Goal: Navigation & Orientation: Find specific page/section

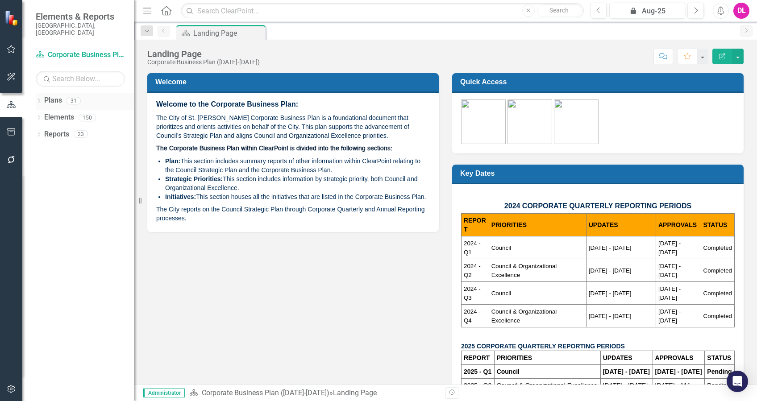
click at [37, 99] on icon "Dropdown" at bounding box center [39, 101] width 6 height 5
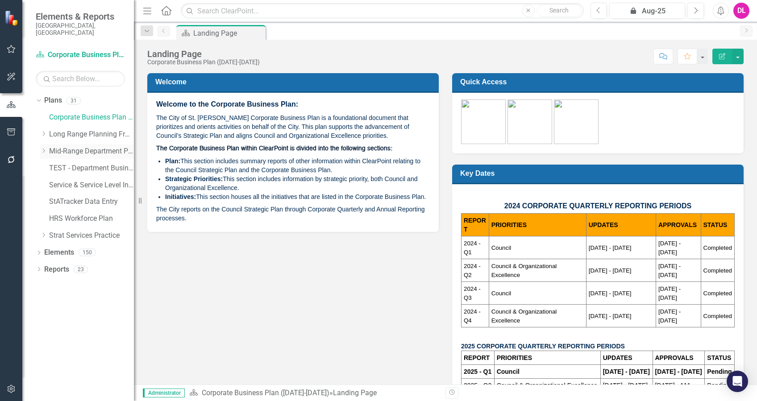
click at [45, 148] on div "Dropdown Mid-Range Department Plans" at bounding box center [87, 151] width 94 height 15
click at [43, 148] on icon "Dropdown" at bounding box center [43, 150] width 7 height 5
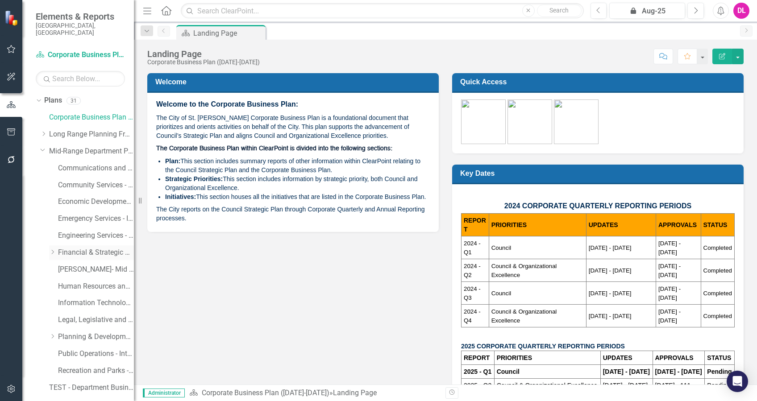
scroll to position [59, 0]
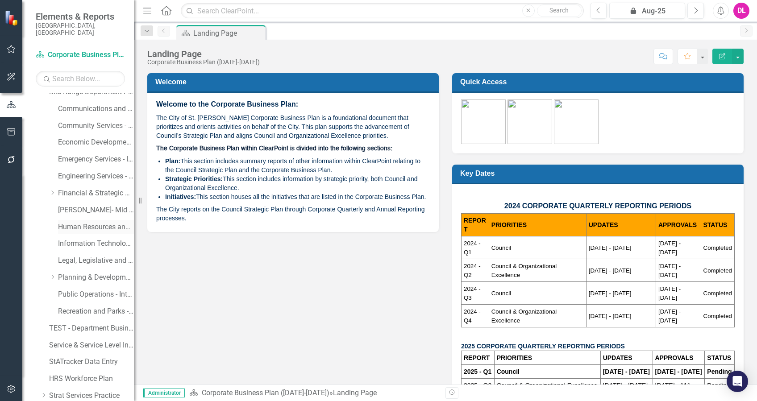
click at [92, 222] on link "Human Resources and Safety - Integrated Business Plan" at bounding box center [96, 227] width 76 height 10
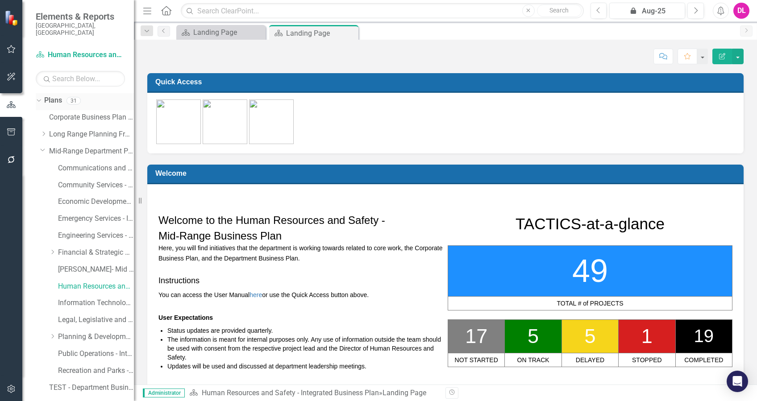
click at [40, 97] on div "Dropdown" at bounding box center [37, 100] width 8 height 6
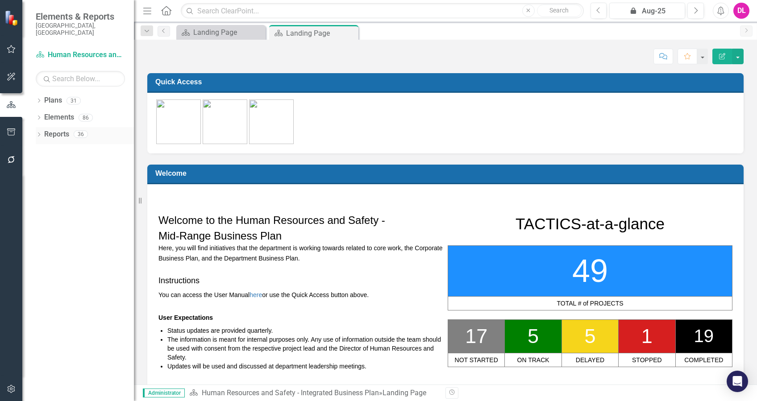
click at [38, 133] on icon "Dropdown" at bounding box center [39, 135] width 6 height 5
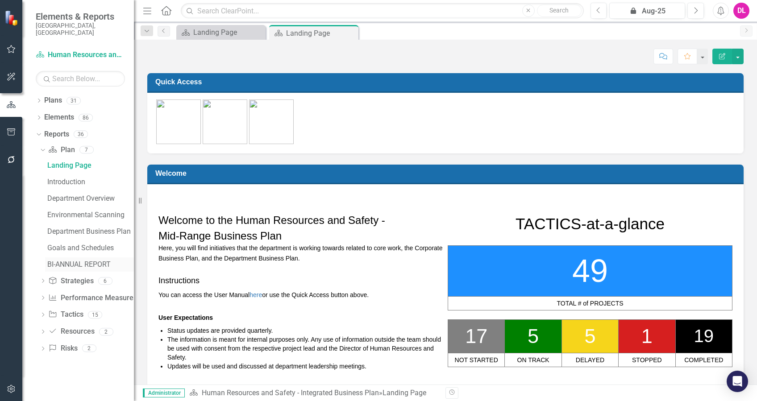
click at [98, 261] on div "BI-ANNUAL REPORT" at bounding box center [90, 265] width 87 height 8
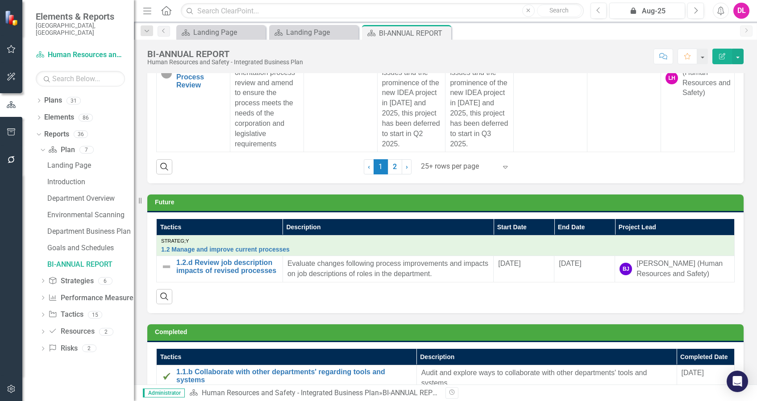
scroll to position [893, 0]
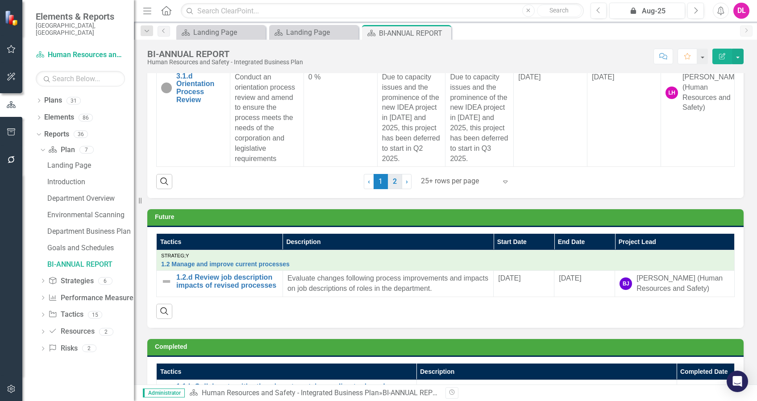
click at [393, 174] on link "2" at bounding box center [395, 181] width 14 height 15
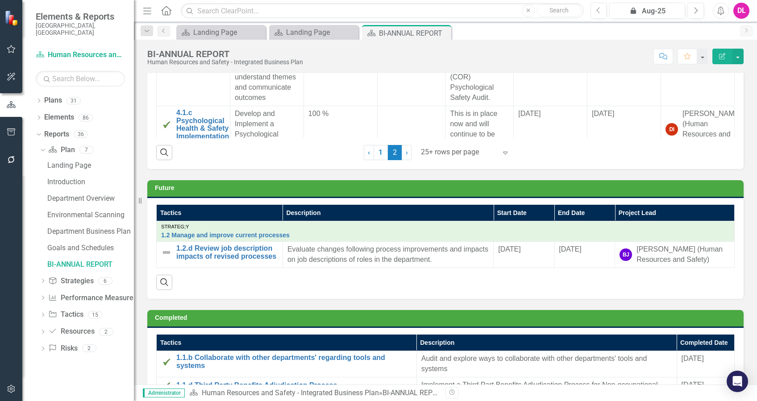
scroll to position [1071, 0]
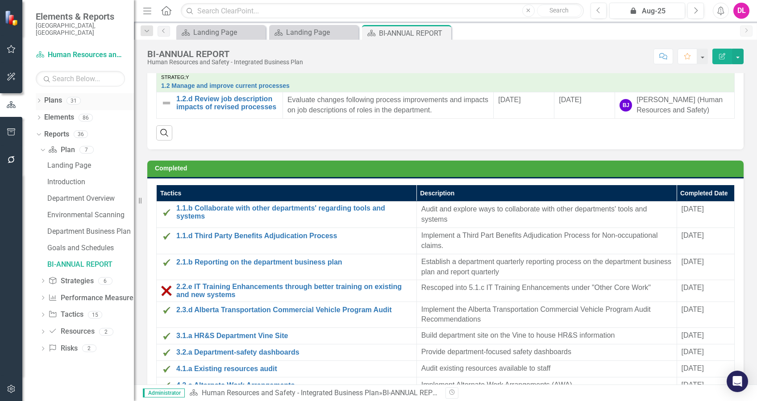
click at [41, 99] on icon "Dropdown" at bounding box center [39, 101] width 6 height 5
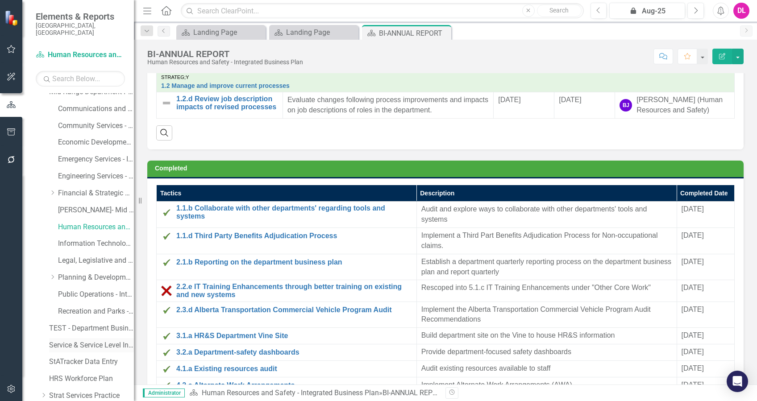
scroll to position [119, 0]
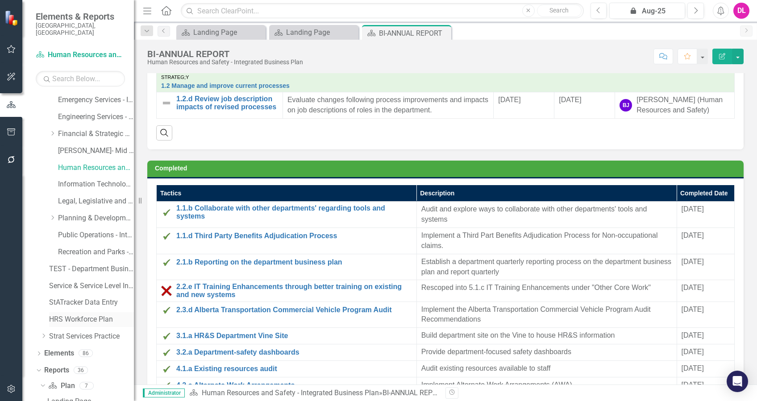
click at [96, 315] on link "HRS Workforce Plan" at bounding box center [91, 320] width 85 height 10
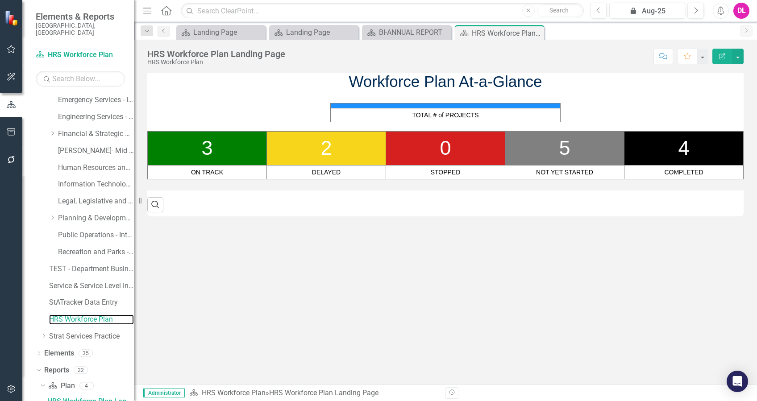
scroll to position [268, 0]
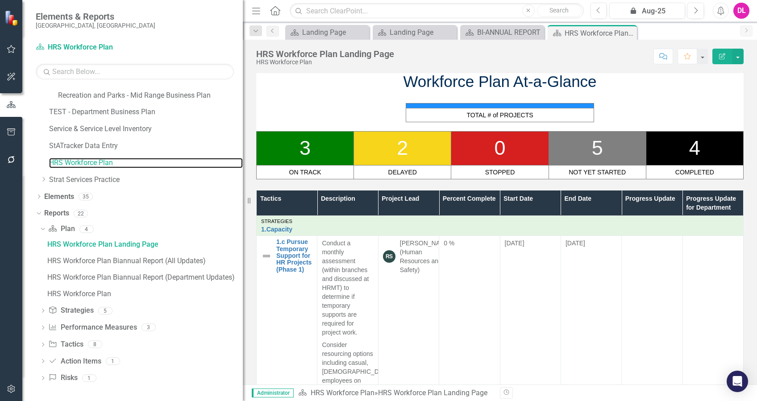
drag, startPoint x: 134, startPoint y: 274, endPoint x: 243, endPoint y: 270, distance: 108.9
click at [243, 270] on div "Resize" at bounding box center [246, 200] width 7 height 401
click at [134, 261] on div "HRS Workforce Plan Biannual Report (All Updates)" at bounding box center [144, 261] width 195 height 8
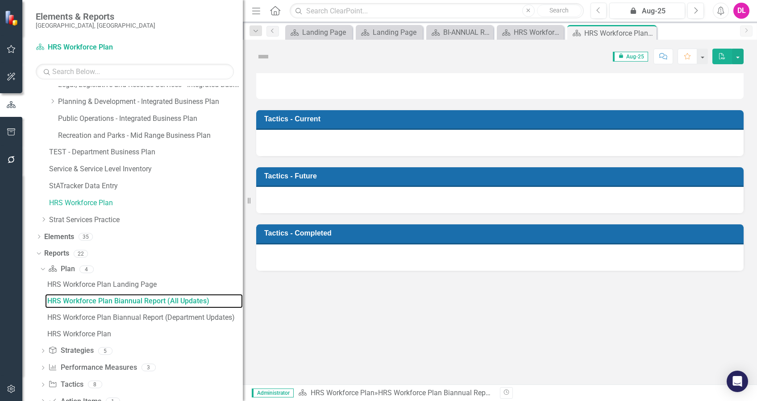
scroll to position [135, 0]
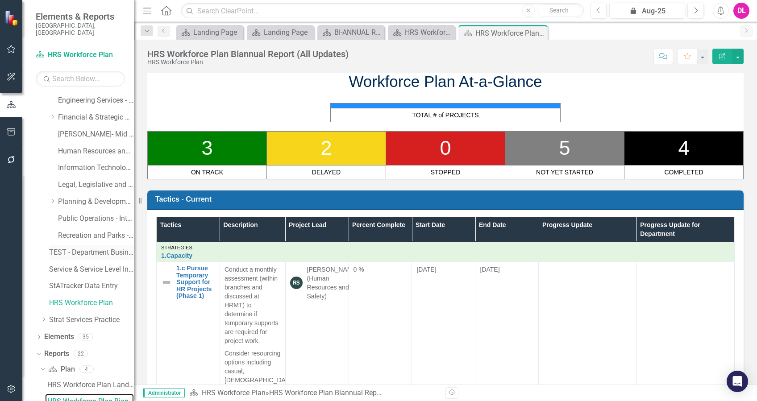
drag, startPoint x: 246, startPoint y: 249, endPoint x: 126, endPoint y: 249, distance: 120.0
click at [126, 249] on div "Elements & Reports City of [GEOGRAPHIC_DATA], [GEOGRAPHIC_DATA] Plan HRS Workfo…" at bounding box center [67, 200] width 134 height 401
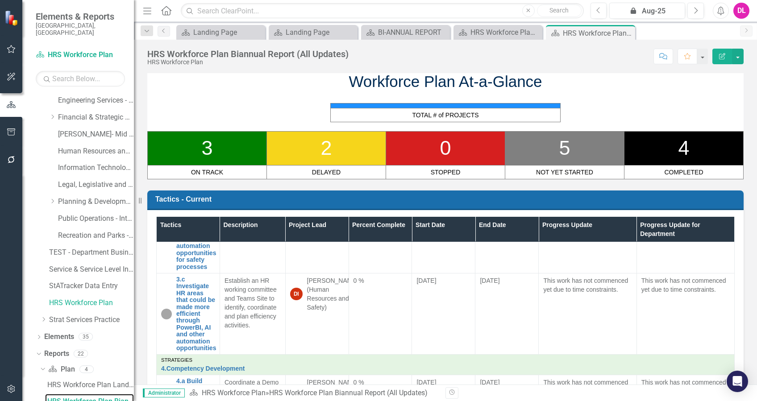
scroll to position [595, 0]
